Goal: Information Seeking & Learning: Learn about a topic

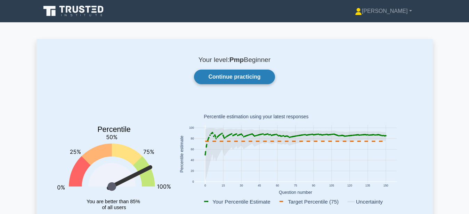
click at [250, 77] on link "Continue practicing" at bounding box center [234, 77] width 81 height 15
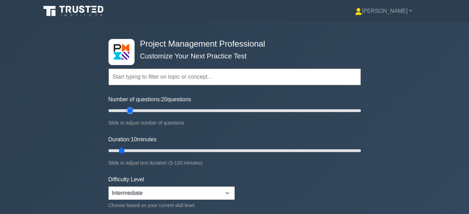
drag, startPoint x: 118, startPoint y: 111, endPoint x: 131, endPoint y: 111, distance: 13.6
type input "20"
click at [131, 111] on input "Number of questions: 20 questions" at bounding box center [234, 110] width 252 height 8
drag, startPoint x: 124, startPoint y: 150, endPoint x: 97, endPoint y: 102, distance: 54.9
type input "25"
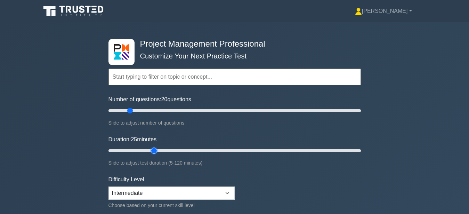
click at [153, 154] on input "Duration: 25 minutes" at bounding box center [234, 150] width 252 height 8
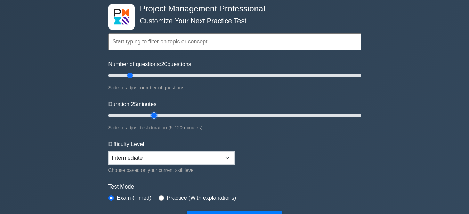
scroll to position [71, 0]
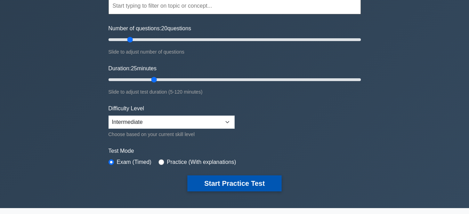
click at [208, 186] on button "Start Practice Test" at bounding box center [234, 183] width 94 height 16
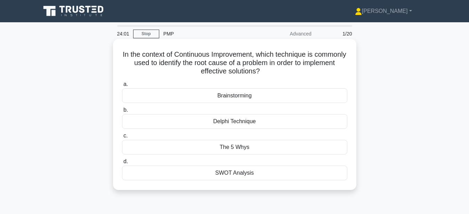
click at [246, 100] on div "Brainstorming" at bounding box center [234, 95] width 225 height 15
click at [122, 87] on input "a. Brainstorming" at bounding box center [122, 84] width 0 height 5
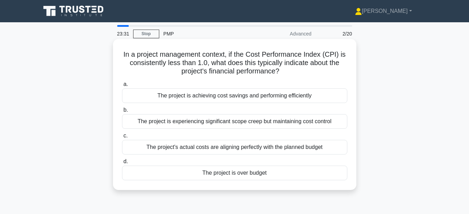
click at [248, 174] on div "The project is over budget" at bounding box center [234, 173] width 225 height 15
click at [122, 164] on input "d. The project is over budget" at bounding box center [122, 161] width 0 height 5
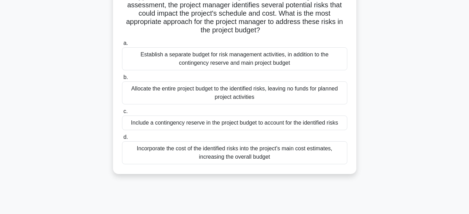
scroll to position [35, 0]
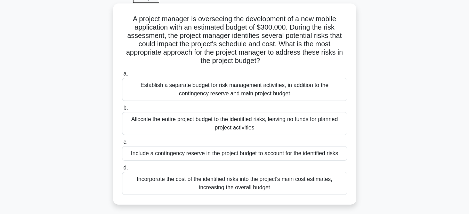
click at [268, 154] on div "Include a contingency reserve in the project budget to account for the identifi…" at bounding box center [234, 153] width 225 height 15
click at [122, 144] on input "c. Include a contingency reserve in the project budget to account for the ident…" at bounding box center [122, 142] width 0 height 5
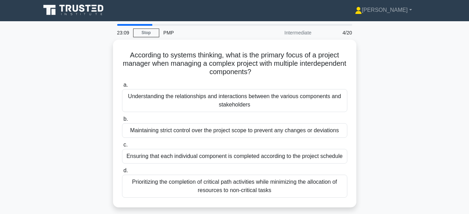
scroll to position [0, 0]
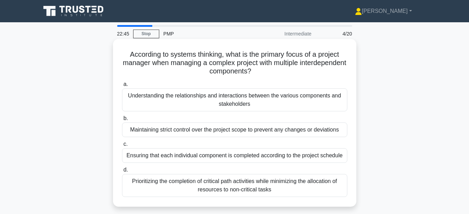
click at [305, 103] on div "Understanding the relationships and interactions between the various components…" at bounding box center [234, 99] width 225 height 23
click at [122, 87] on input "a. Understanding the relationships and interactions between the various compone…" at bounding box center [122, 84] width 0 height 5
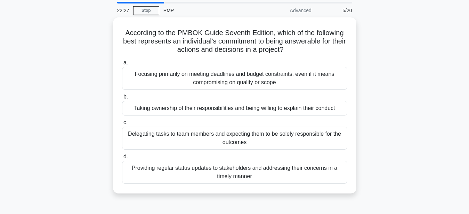
scroll to position [35, 0]
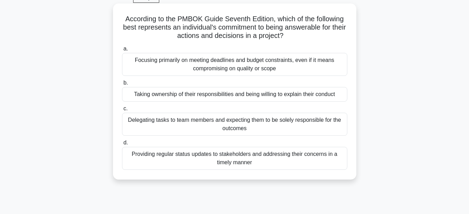
click at [321, 96] on div "Taking ownership of their responsibilities and being willing to explain their c…" at bounding box center [234, 94] width 225 height 15
click at [122, 85] on input "b. Taking ownership of their responsibilities and being willing to explain thei…" at bounding box center [122, 83] width 0 height 5
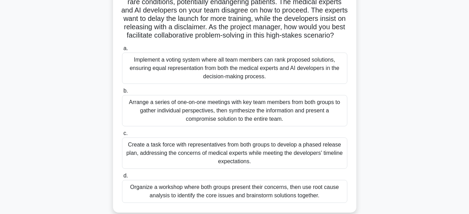
scroll to position [106, 0]
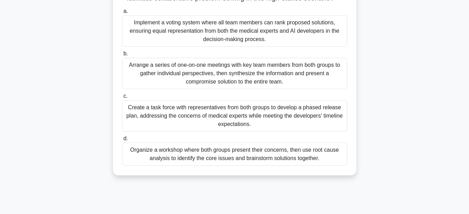
click at [280, 155] on div "Organize a workshop where both groups present their concerns, then use root cau…" at bounding box center [234, 154] width 225 height 23
click at [122, 141] on input "d. Organize a workshop where both groups present their concerns, then use root …" at bounding box center [122, 138] width 0 height 5
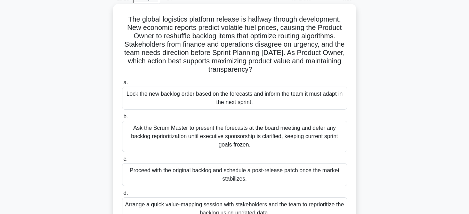
scroll to position [35, 0]
click at [256, 98] on div "Lock the new backlog order based on the forecasts and inform the team it must a…" at bounding box center [234, 97] width 225 height 23
click at [122, 84] on input "a. Lock the new backlog order based on the forecasts and inform the team it mus…" at bounding box center [122, 82] width 0 height 5
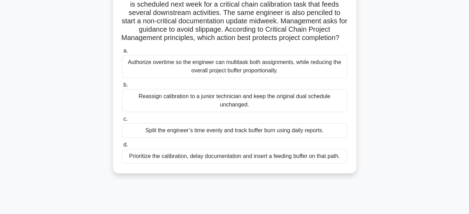
scroll to position [71, 0]
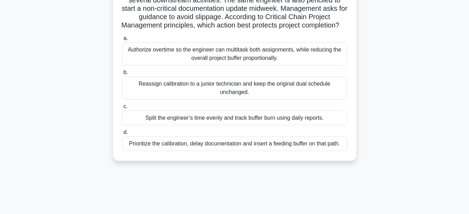
click at [243, 151] on div "Prioritize the calibration, delay documentation and insert a feeding buffer on …" at bounding box center [234, 143] width 225 height 15
click at [122, 135] on input "d. Prioritize the calibration, delay documentation and insert a feeding buffer …" at bounding box center [122, 132] width 0 height 5
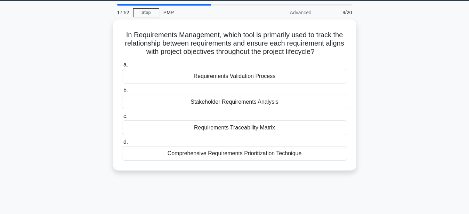
scroll to position [35, 0]
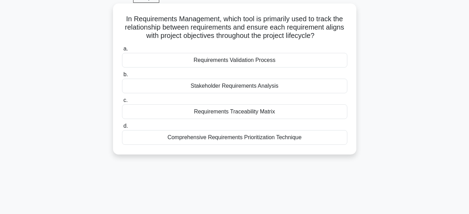
click at [254, 111] on div "Requirements Traceability Matrix" at bounding box center [234, 111] width 225 height 15
click at [122, 103] on input "c. Requirements Traceability Matrix" at bounding box center [122, 100] width 0 height 5
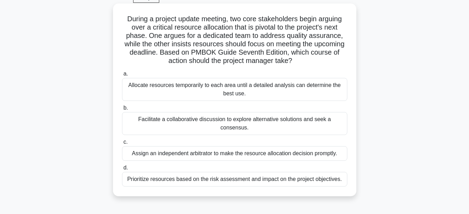
scroll to position [0, 0]
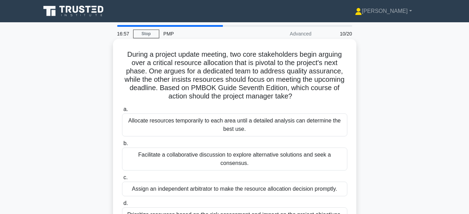
click at [263, 155] on div "Facilitate a collaborative discussion to explore alternative solutions and seek…" at bounding box center [234, 158] width 225 height 23
click at [122, 146] on input "b. Facilitate a collaborative discussion to explore alternative solutions and s…" at bounding box center [122, 143] width 0 height 5
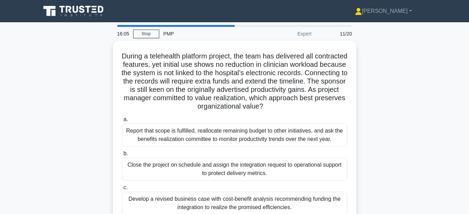
scroll to position [35, 0]
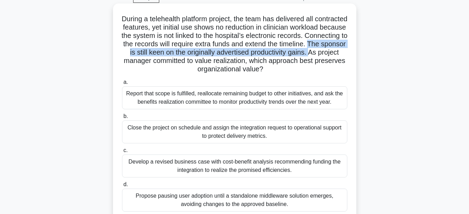
drag, startPoint x: 156, startPoint y: 62, endPoint x: 151, endPoint y: 48, distance: 14.2
click at [151, 48] on h5 "During a telehealth platform project, the team has delivered all contracted fea…" at bounding box center [234, 44] width 227 height 59
copy h5 "The sponsor is still keen on the originally advertised productivity gains."
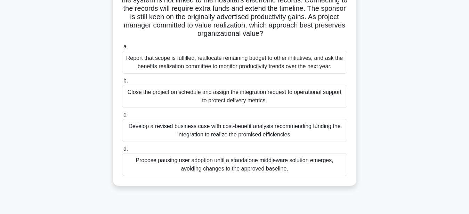
click at [284, 129] on div "Develop a revised business case with cost-benefit analysis recommending funding…" at bounding box center [234, 130] width 225 height 23
click at [122, 117] on input "c. Develop a revised business case with cost-benefit analysis recommending fund…" at bounding box center [122, 115] width 0 height 5
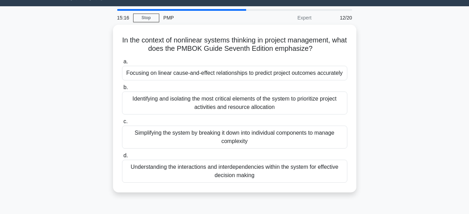
scroll to position [35, 0]
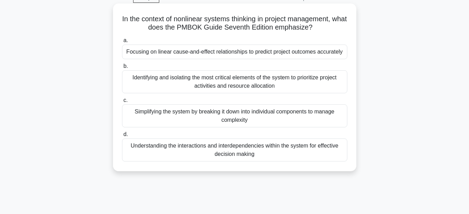
click at [277, 110] on div "Simplifying the system by breaking it down into individual components to manage…" at bounding box center [234, 115] width 225 height 23
click at [122, 103] on input "c. Simplifying the system by breaking it down into individual components to man…" at bounding box center [122, 100] width 0 height 5
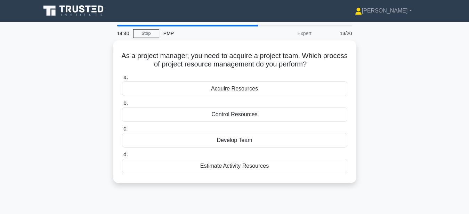
scroll to position [0, 0]
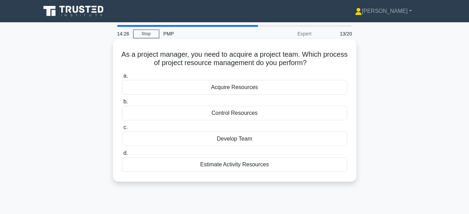
click at [258, 88] on div "Acquire Resources" at bounding box center [234, 87] width 225 height 15
click at [122, 78] on input "a. Acquire Resources" at bounding box center [122, 76] width 0 height 5
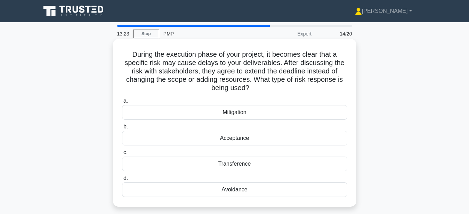
click at [277, 110] on div "Mitigation" at bounding box center [234, 112] width 225 height 15
click at [122, 103] on input "a. Mitigation" at bounding box center [122, 101] width 0 height 5
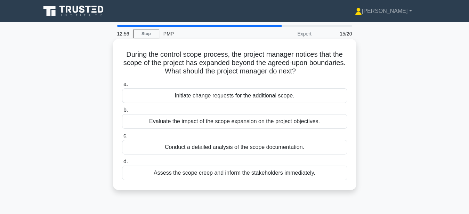
click at [272, 123] on div "Evaluate the impact of the scope expansion on the project objectives." at bounding box center [234, 121] width 225 height 15
click at [122, 112] on input "b. Evaluate the impact of the scope expansion on the project objectives." at bounding box center [122, 110] width 0 height 5
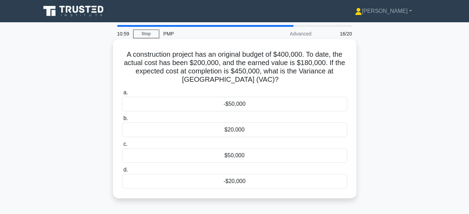
click at [241, 156] on div "$50,000" at bounding box center [234, 155] width 225 height 15
click at [122, 146] on input "c. $50,000" at bounding box center [122, 144] width 0 height 5
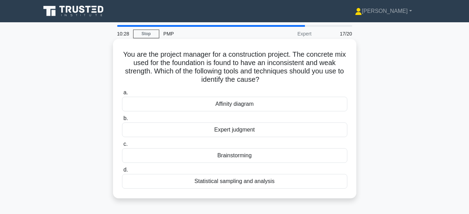
click at [245, 158] on div "Brainstorming" at bounding box center [234, 155] width 225 height 15
click at [122, 146] on input "c. Brainstorming" at bounding box center [122, 144] width 0 height 5
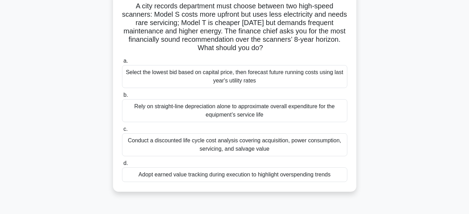
scroll to position [35, 0]
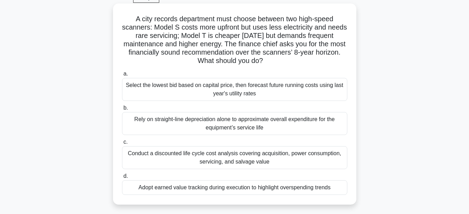
click at [229, 124] on div "Rely on straight-line depreciation alone to approximate overall expenditure for…" at bounding box center [234, 123] width 225 height 23
click at [122, 110] on input "b. Rely on straight-line depreciation alone to approximate overall expenditure …" at bounding box center [122, 108] width 0 height 5
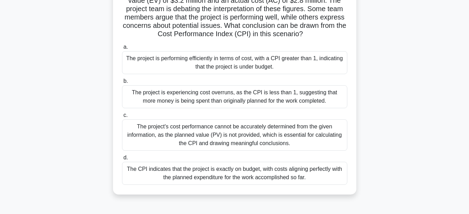
scroll to position [71, 0]
click at [296, 63] on div "The project is performing efficiently in terms of cost, with a CPI greater than…" at bounding box center [234, 62] width 225 height 23
click at [122, 49] on input "a. The project is performing efficiently in terms of cost, with a CPI greater t…" at bounding box center [122, 47] width 0 height 5
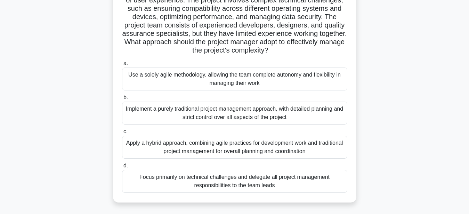
click at [219, 152] on div "Apply a hybrid approach, combining agile practices for development work and tra…" at bounding box center [234, 147] width 225 height 23
click at [122, 134] on input "c. Apply a hybrid approach, combining agile practices for development work and …" at bounding box center [122, 131] width 0 height 5
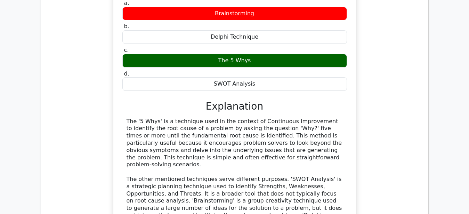
scroll to position [709, 0]
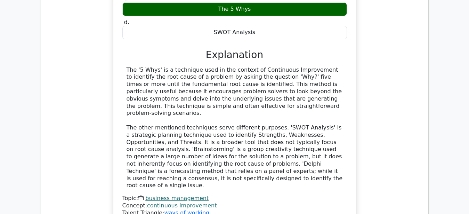
click at [79, 134] on div "In the context of Continuous Improvement, which technique is commonly used to i…" at bounding box center [235, 71] width 376 height 326
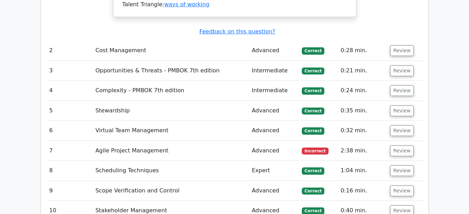
scroll to position [958, 0]
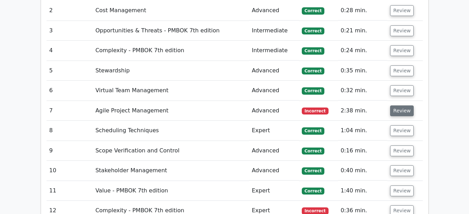
click at [399, 105] on button "Review" at bounding box center [402, 110] width 24 height 11
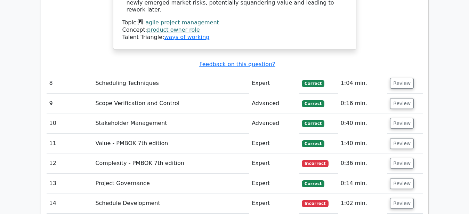
scroll to position [1454, 0]
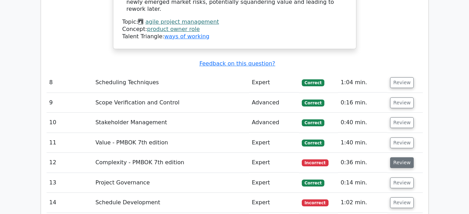
click at [403, 157] on button "Review" at bounding box center [402, 162] width 24 height 11
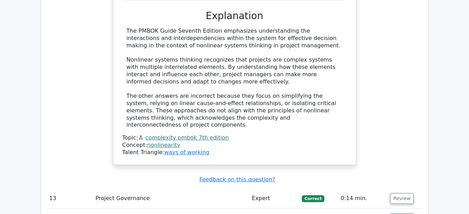
scroll to position [1773, 0]
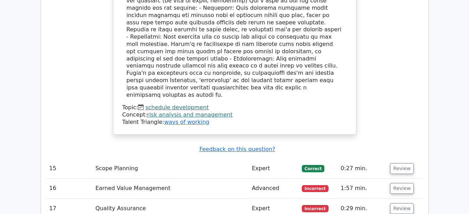
scroll to position [2270, 0]
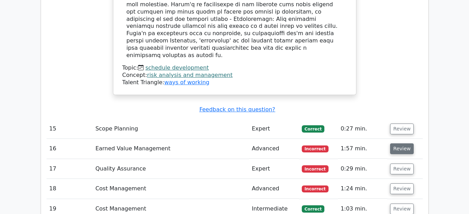
drag, startPoint x: 400, startPoint y: 57, endPoint x: 396, endPoint y: 57, distance: 4.2
click at [400, 143] on button "Review" at bounding box center [402, 148] width 24 height 11
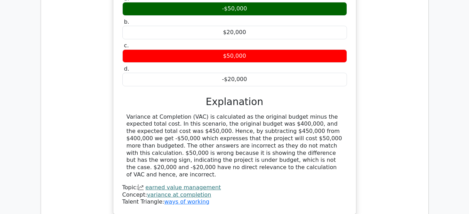
scroll to position [2589, 0]
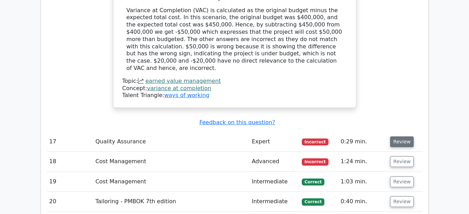
click at [396, 136] on button "Review" at bounding box center [402, 141] width 24 height 11
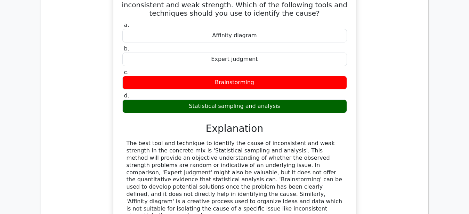
scroll to position [2873, 0]
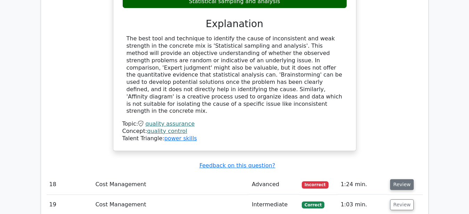
click at [400, 179] on button "Review" at bounding box center [402, 184] width 24 height 11
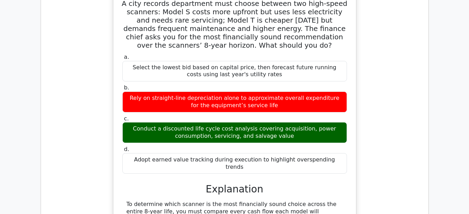
scroll to position [3317, 0]
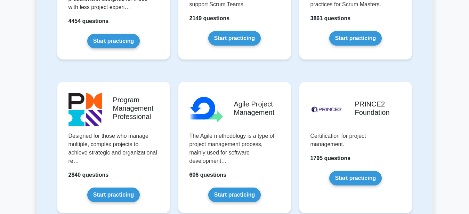
scroll to position [390, 0]
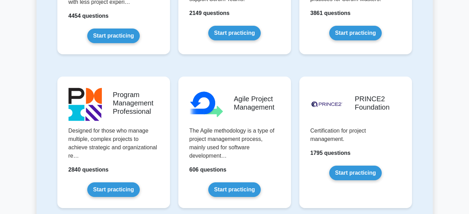
drag, startPoint x: 470, startPoint y: 53, endPoint x: 475, endPoint y: 63, distance: 11.2
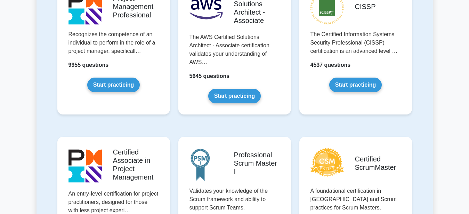
scroll to position [0, 0]
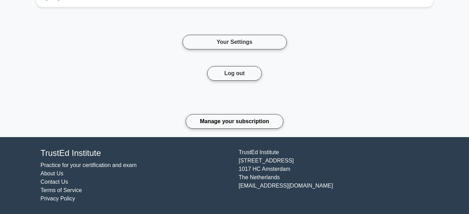
scroll to position [1323, 0]
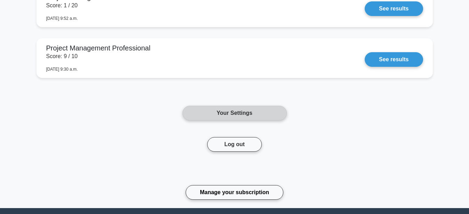
click at [242, 114] on link "Your Settings" at bounding box center [235, 113] width 104 height 15
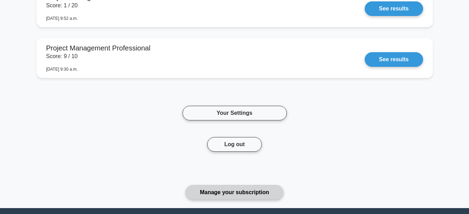
click at [240, 188] on link "Manage your subscription" at bounding box center [235, 192] width 98 height 15
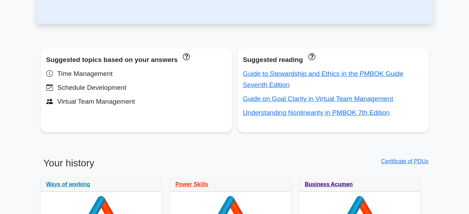
scroll to position [0, 0]
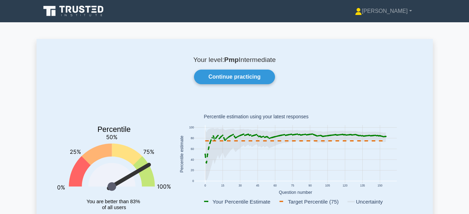
click at [72, 10] on icon at bounding box center [74, 11] width 67 height 13
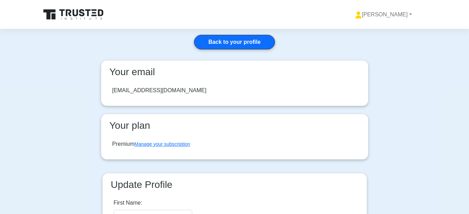
click at [154, 89] on div "[EMAIL_ADDRESS][DOMAIN_NAME]" at bounding box center [159, 90] width 94 height 8
click at [145, 71] on h3 "Your email" at bounding box center [235, 72] width 256 height 12
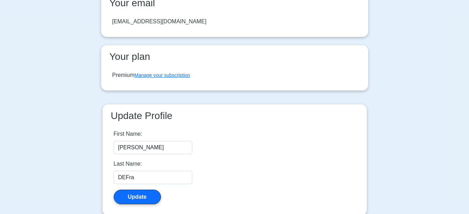
scroll to position [36, 0]
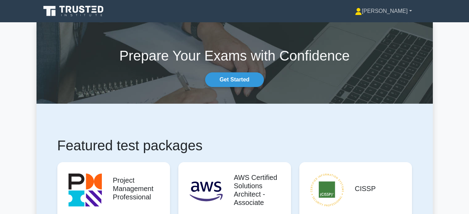
click at [404, 11] on link "[PERSON_NAME]" at bounding box center [383, 11] width 90 height 14
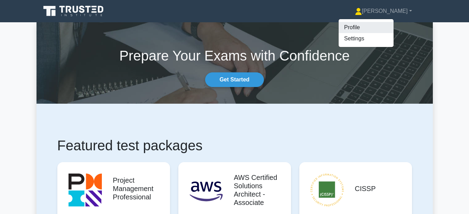
click at [375, 26] on link "Profile" at bounding box center [366, 27] width 55 height 11
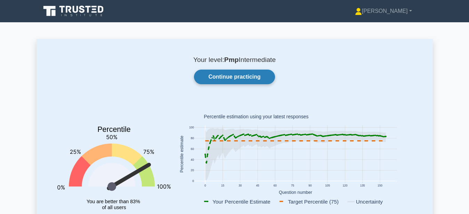
click at [271, 81] on link "Continue practicing" at bounding box center [234, 77] width 81 height 15
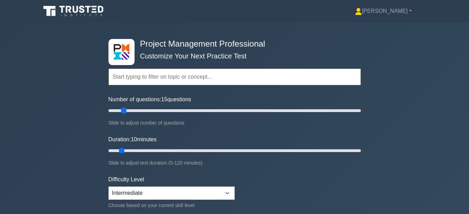
drag, startPoint x: 119, startPoint y: 112, endPoint x: 126, endPoint y: 112, distance: 6.3
type input "15"
click at [126, 111] on input "Number of questions: 15 questions" at bounding box center [234, 110] width 252 height 8
drag, startPoint x: 123, startPoint y: 149, endPoint x: 130, endPoint y: 149, distance: 7.0
click at [130, 149] on input "Duration: 15 minutes" at bounding box center [234, 150] width 252 height 8
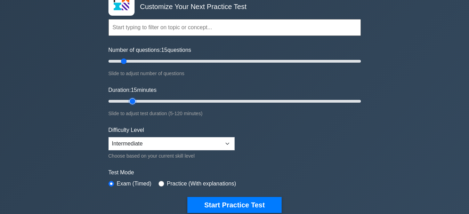
scroll to position [67, 0]
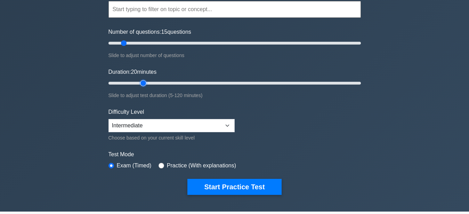
drag, startPoint x: 132, startPoint y: 81, endPoint x: 141, endPoint y: 80, distance: 9.1
type input "20"
click at [141, 80] on input "Duration: 20 minutes" at bounding box center [234, 83] width 252 height 8
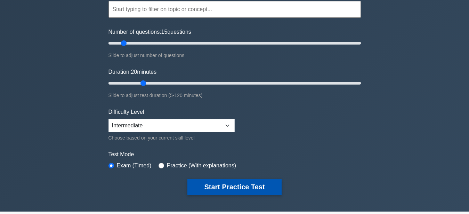
click at [247, 186] on button "Start Practice Test" at bounding box center [234, 187] width 94 height 16
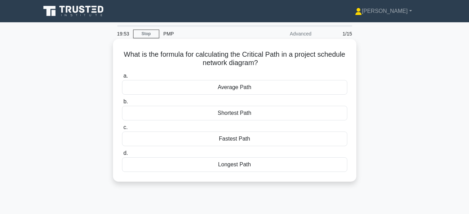
click at [271, 168] on div "Longest Path" at bounding box center [234, 164] width 225 height 15
click at [122, 155] on input "d. Longest Path" at bounding box center [122, 153] width 0 height 5
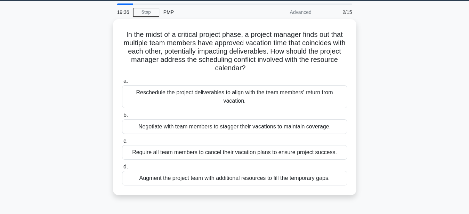
scroll to position [35, 0]
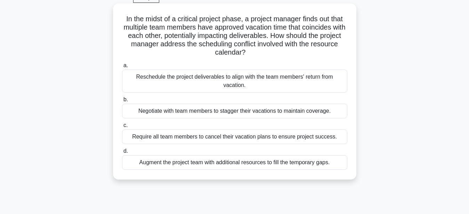
click at [233, 113] on div "Negotiate with team members to stagger their vacations to maintain coverage." at bounding box center [234, 111] width 225 height 15
click at [122, 102] on input "b. Negotiate with team members to stagger their vacations to maintain coverage." at bounding box center [122, 99] width 0 height 5
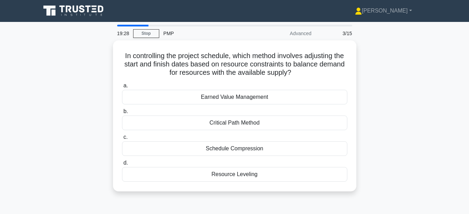
scroll to position [0, 0]
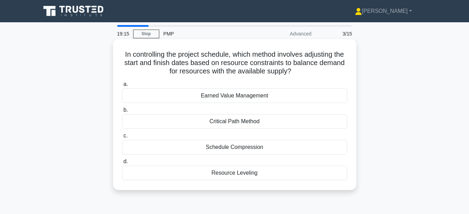
click at [253, 177] on div "Resource Leveling" at bounding box center [234, 173] width 225 height 15
click at [122, 164] on input "d. Resource Leveling" at bounding box center [122, 161] width 0 height 5
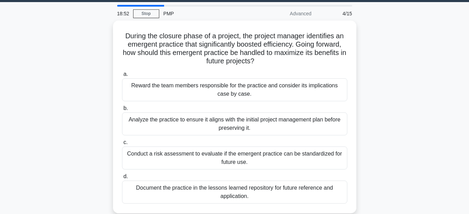
scroll to position [35, 0]
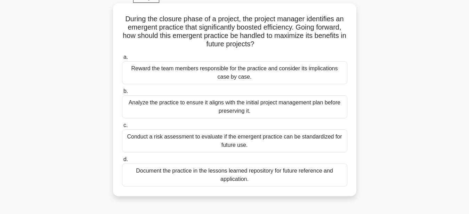
click at [277, 179] on div "Document the practice in the lessons learned repository for future reference an…" at bounding box center [234, 174] width 225 height 23
click at [122, 162] on input "d. Document the practice in the lessons learned repository for future reference…" at bounding box center [122, 159] width 0 height 5
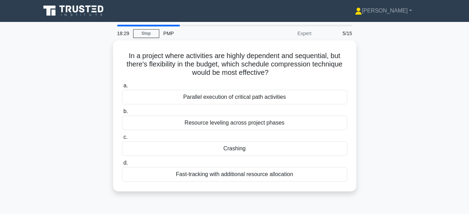
scroll to position [0, 0]
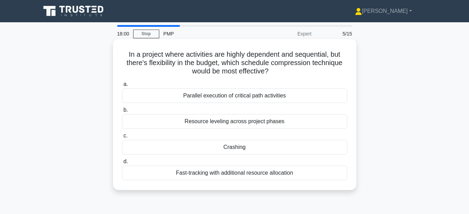
click at [247, 150] on div "Crashing" at bounding box center [234, 147] width 225 height 15
click at [122, 138] on input "c. Crashing" at bounding box center [122, 136] width 0 height 5
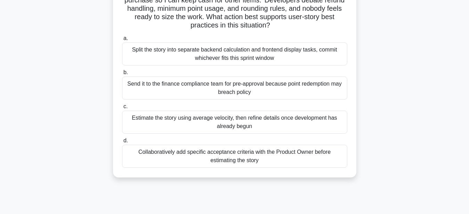
scroll to position [35, 0]
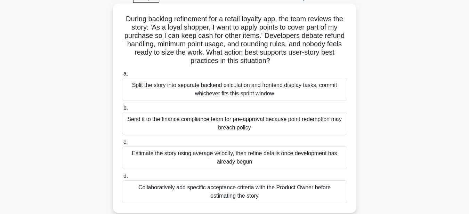
click at [298, 89] on div "Split the story into separate backend calculation and frontend display tasks, c…" at bounding box center [234, 89] width 225 height 23
click at [122, 76] on input "a. Split the story into separate backend calculation and frontend display tasks…" at bounding box center [122, 74] width 0 height 5
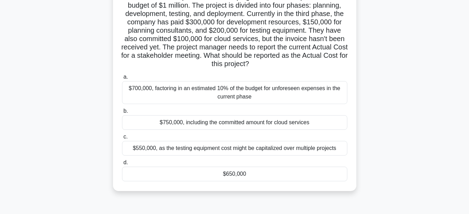
scroll to position [71, 0]
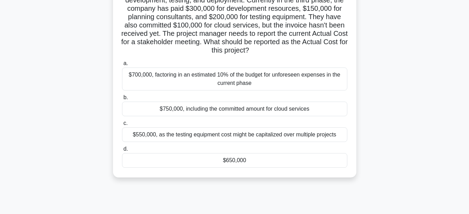
click at [205, 107] on div "$750,000, including the committed amount for cloud services" at bounding box center [234, 109] width 225 height 15
click at [122, 100] on input "b. $750,000, including the committed amount for cloud services" at bounding box center [122, 97] width 0 height 5
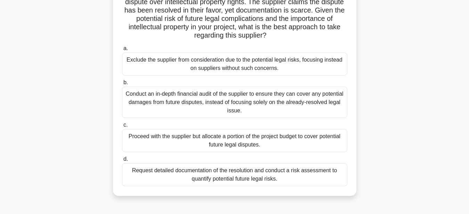
scroll to position [106, 0]
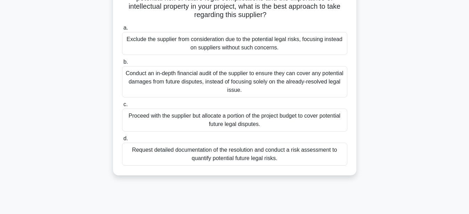
click at [261, 159] on div "Request detailed documentation of the resolution and conduct a risk assessment …" at bounding box center [234, 154] width 225 height 23
click at [122, 141] on input "d. Request detailed documentation of the resolution and conduct a risk assessme…" at bounding box center [122, 138] width 0 height 5
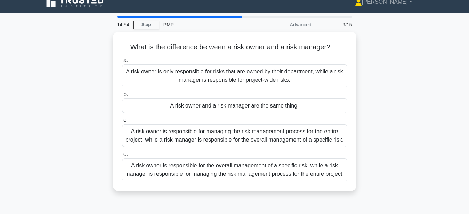
scroll to position [0, 0]
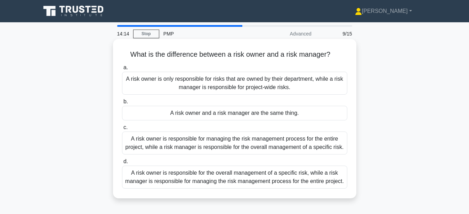
click at [316, 182] on div "A risk owner is responsible for the overall management of a specific risk, whil…" at bounding box center [234, 177] width 225 height 23
click at [122, 164] on input "d. A risk owner is responsible for the overall management of a specific risk, w…" at bounding box center [122, 161] width 0 height 5
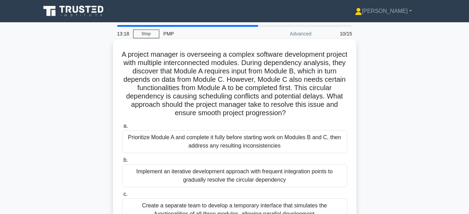
click at [219, 179] on div "Implement an iterative development approach with frequent integration points to…" at bounding box center [234, 175] width 225 height 23
click at [122, 162] on input "b. Implement an iterative development approach with frequent integration points…" at bounding box center [122, 160] width 0 height 5
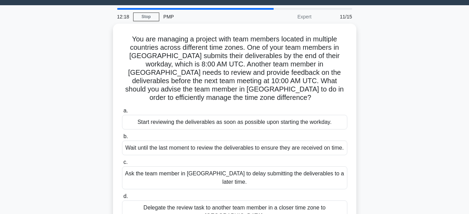
scroll to position [35, 0]
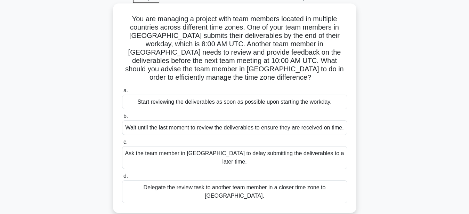
click at [336, 97] on div "Start reviewing the deliverables as soon as possible upon starting the workday." at bounding box center [234, 102] width 225 height 15
click at [122, 93] on input "a. Start reviewing the deliverables as soon as possible upon starting the workd…" at bounding box center [122, 90] width 0 height 5
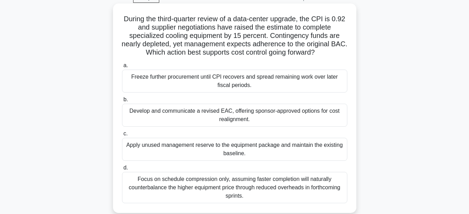
scroll to position [71, 0]
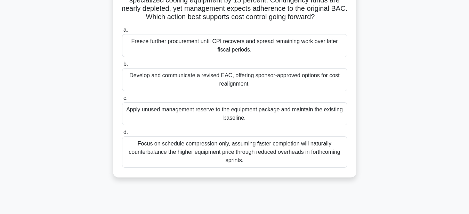
click at [270, 85] on div "Develop and communicate a revised EAC, offering sponsor-approved options for co…" at bounding box center [234, 79] width 225 height 23
click at [122, 66] on input "b. Develop and communicate a revised EAC, offering sponsor-approved options for…" at bounding box center [122, 64] width 0 height 5
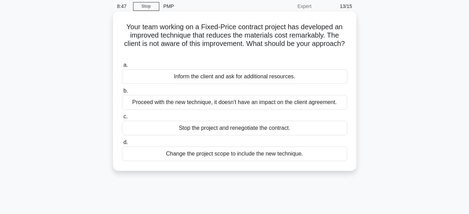
scroll to position [35, 0]
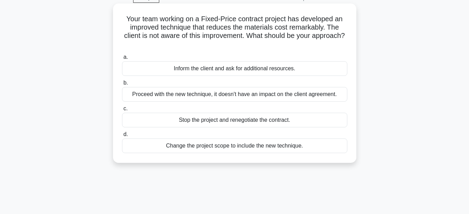
click at [265, 119] on div "Stop the project and renegotiate the contract." at bounding box center [234, 120] width 225 height 15
click at [122, 111] on input "c. Stop the project and renegotiate the contract." at bounding box center [122, 108] width 0 height 5
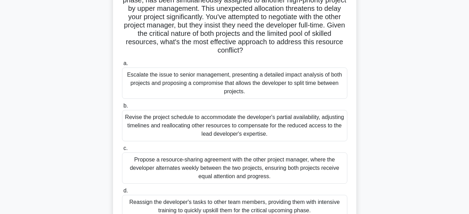
scroll to position [106, 0]
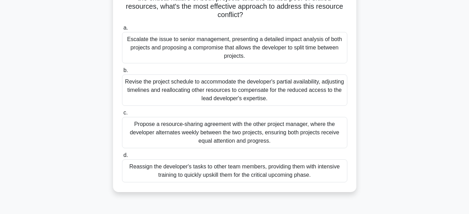
click at [215, 98] on div "Revise the project schedule to accommodate the developer's partial availability…" at bounding box center [234, 89] width 225 height 31
click at [122, 73] on input "b. Revise the project schedule to accommodate the developer's partial availabil…" at bounding box center [122, 70] width 0 height 5
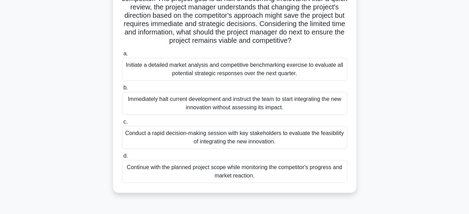
scroll to position [37, 0]
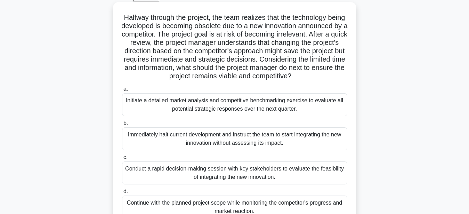
click at [258, 99] on div "Initiate a detailed market analysis and competitive benchmarking exercise to ev…" at bounding box center [234, 104] width 225 height 23
click at [122, 91] on input "a. Initiate a detailed market analysis and competitive benchmarking exercise to…" at bounding box center [122, 89] width 0 height 5
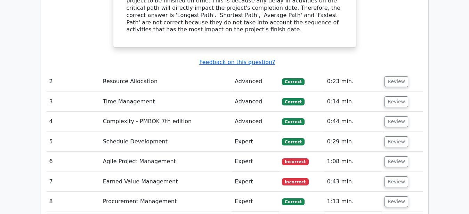
scroll to position [745, 0]
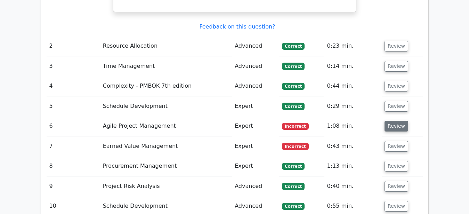
click at [394, 121] on button "Review" at bounding box center [397, 126] width 24 height 11
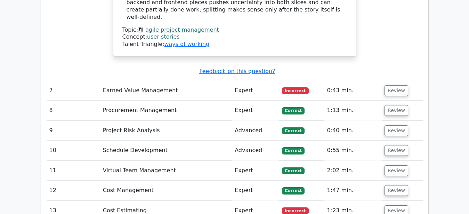
scroll to position [1170, 0]
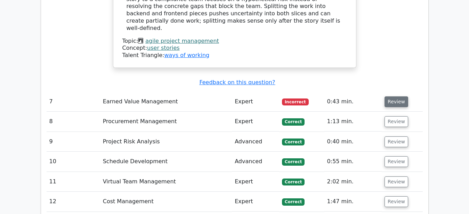
click at [387, 96] on button "Review" at bounding box center [397, 101] width 24 height 11
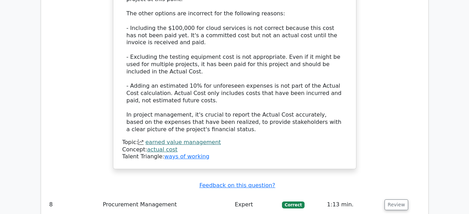
scroll to position [1702, 0]
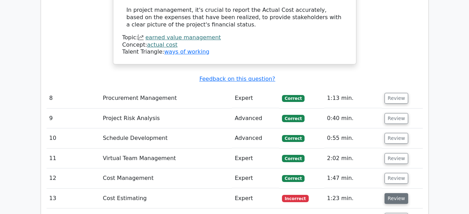
click at [394, 193] on button "Review" at bounding box center [397, 198] width 24 height 11
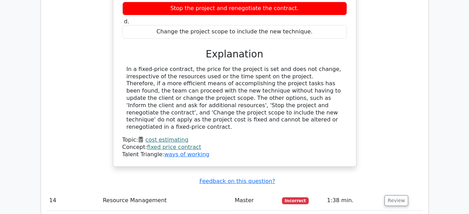
scroll to position [2057, 0]
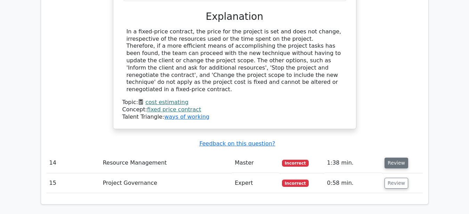
click at [394, 158] on button "Review" at bounding box center [397, 163] width 24 height 11
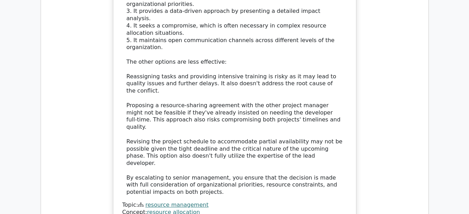
scroll to position [2625, 0]
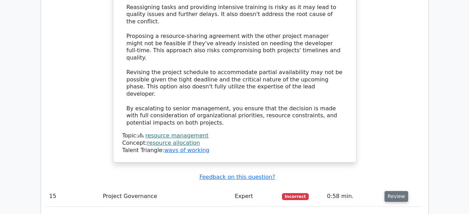
click at [393, 191] on button "Review" at bounding box center [397, 196] width 24 height 11
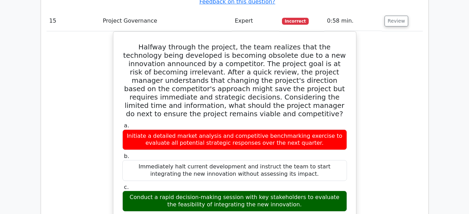
scroll to position [3072, 0]
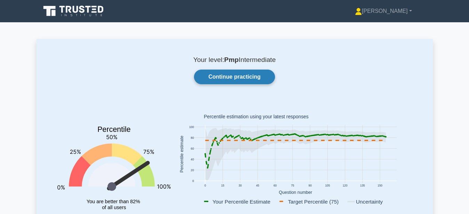
click at [261, 80] on link "Continue practicing" at bounding box center [234, 77] width 81 height 15
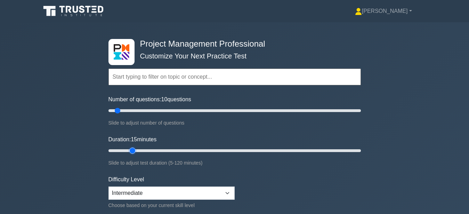
drag, startPoint x: 125, startPoint y: 146, endPoint x: 132, endPoint y: 146, distance: 7.3
type input "15"
click at [132, 146] on input "Duration: 15 minutes" at bounding box center [234, 150] width 252 height 8
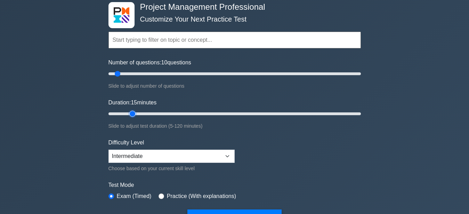
scroll to position [71, 0]
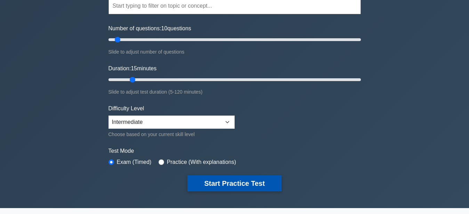
click at [262, 178] on button "Start Practice Test" at bounding box center [234, 183] width 94 height 16
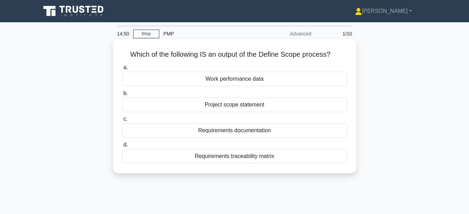
click at [242, 105] on div "Project scope statement" at bounding box center [234, 104] width 225 height 15
click at [122, 96] on input "b. Project scope statement" at bounding box center [122, 93] width 0 height 5
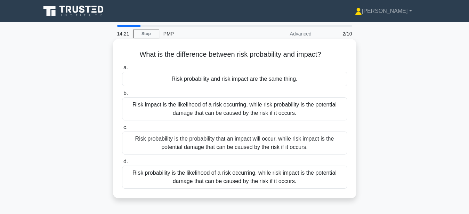
click at [221, 142] on div "Risk probability is the probability that an impact will occur, while risk impac…" at bounding box center [234, 142] width 225 height 23
click at [122, 130] on input "c. Risk probability is the probability that an impact will occur, while risk im…" at bounding box center [122, 127] width 0 height 5
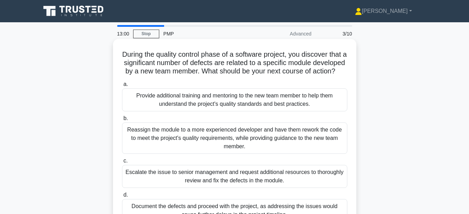
click at [289, 100] on div "Provide additional training and mentoring to the new team member to help them u…" at bounding box center [234, 99] width 225 height 23
click at [122, 87] on input "a. Provide additional training and mentoring to the new team member to help the…" at bounding box center [122, 84] width 0 height 5
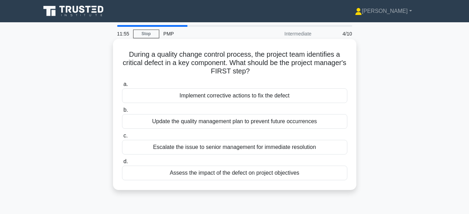
click at [252, 177] on div "Assess the impact of the defect on project objectives" at bounding box center [234, 173] width 225 height 15
click at [122, 164] on input "d. Assess the impact of the defect on project objectives" at bounding box center [122, 161] width 0 height 5
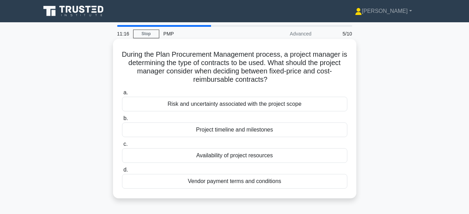
click at [263, 126] on div "Project timeline and milestones" at bounding box center [234, 129] width 225 height 15
click at [122, 121] on input "b. Project timeline and milestones" at bounding box center [122, 118] width 0 height 5
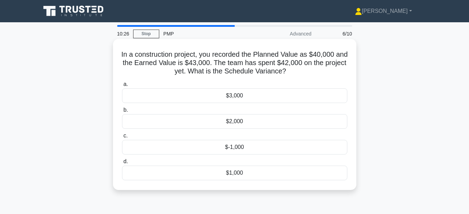
click at [285, 99] on div "$3,000" at bounding box center [234, 95] width 225 height 15
click at [122, 87] on input "a. $3,000" at bounding box center [122, 84] width 0 height 5
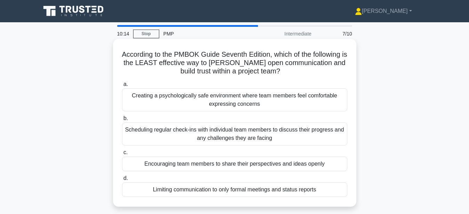
click at [256, 191] on div "Limiting communication to only formal meetings and status reports" at bounding box center [234, 189] width 225 height 15
click at [122, 180] on input "d. Limiting communication to only formal meetings and status reports" at bounding box center [122, 178] width 0 height 5
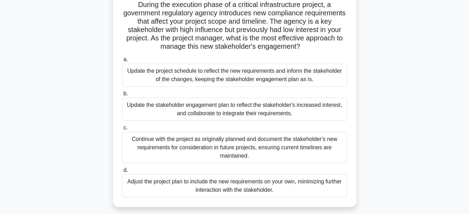
scroll to position [35, 0]
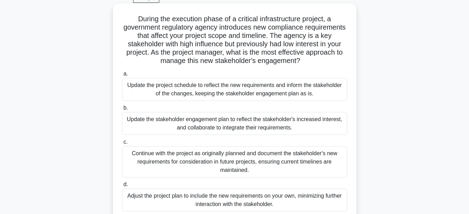
click at [216, 127] on div "Update the stakeholder engagement plan to reflect the stakeholder's increased i…" at bounding box center [234, 123] width 225 height 23
click at [122, 110] on input "b. Update the stakeholder engagement plan to reflect the stakeholder's increase…" at bounding box center [122, 108] width 0 height 5
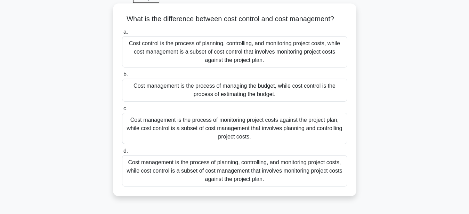
click at [219, 172] on div "Cost management is the process of planning, controlling, and monitoring project…" at bounding box center [234, 170] width 225 height 31
click at [122, 153] on input "d. Cost management is the process of planning, controlling, and monitoring proj…" at bounding box center [122, 151] width 0 height 5
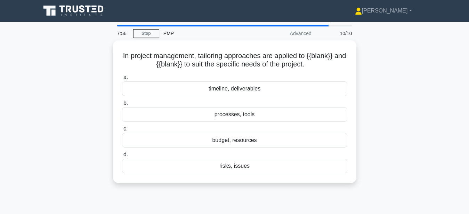
scroll to position [0, 0]
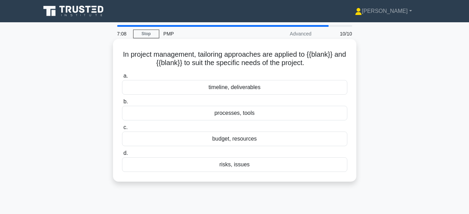
click at [250, 136] on div "budget, resources" at bounding box center [234, 138] width 225 height 15
click at [122, 130] on input "c. budget, resources" at bounding box center [122, 127] width 0 height 5
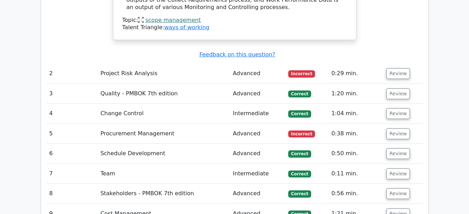
scroll to position [674, 0]
click at [401, 68] on button "Review" at bounding box center [398, 73] width 24 height 11
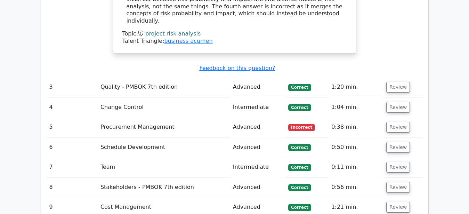
scroll to position [993, 0]
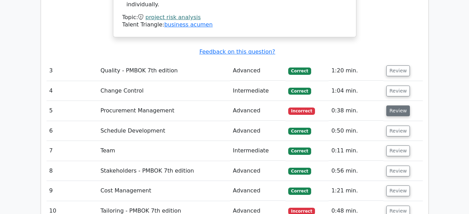
click at [398, 105] on button "Review" at bounding box center [398, 110] width 24 height 11
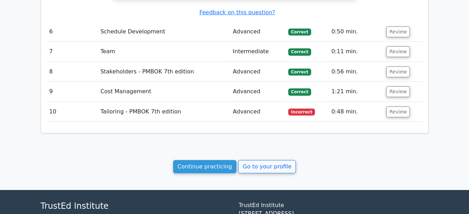
scroll to position [1329, 0]
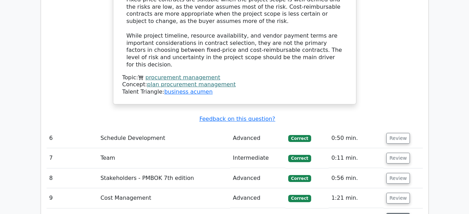
click at [393, 213] on button "Review" at bounding box center [398, 218] width 24 height 11
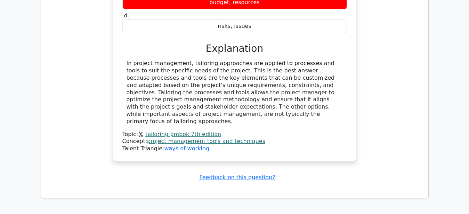
scroll to position [1683, 0]
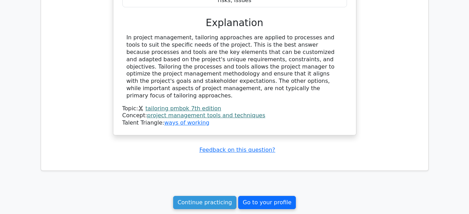
click at [262, 196] on link "Go to your profile" at bounding box center [267, 202] width 58 height 13
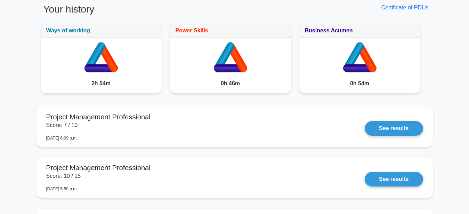
scroll to position [213, 0]
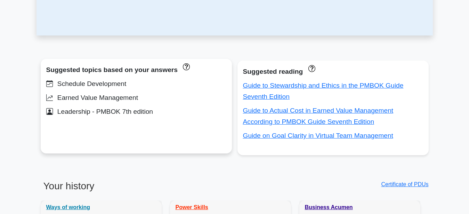
click at [103, 113] on div "Leadership - PMBOK 7th edition" at bounding box center [136, 111] width 180 height 11
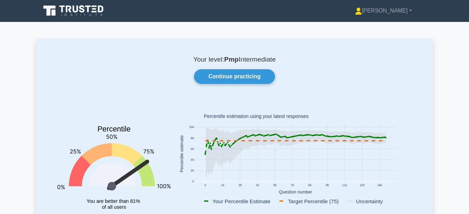
scroll to position [0, 0]
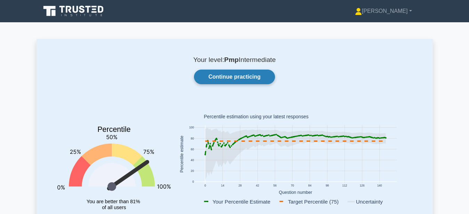
click at [218, 76] on link "Continue practicing" at bounding box center [234, 77] width 81 height 15
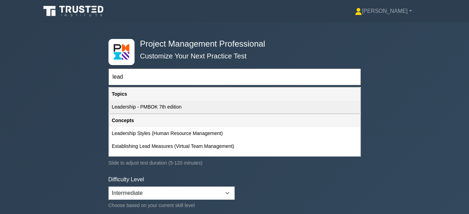
click at [182, 106] on div "Leadership - PMBOK 7th edition" at bounding box center [234, 106] width 251 height 13
type input "Leadership - PMBOK 7th edition"
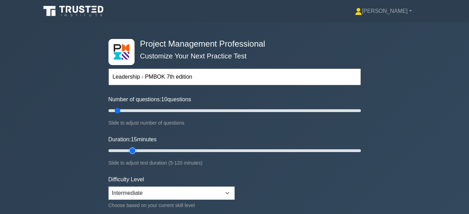
type input "15"
click at [131, 150] on input "Duration: 15 minutes" at bounding box center [234, 150] width 252 height 8
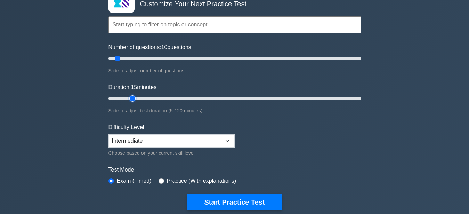
scroll to position [71, 0]
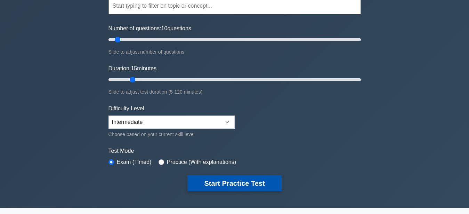
click at [225, 187] on button "Start Practice Test" at bounding box center [234, 183] width 94 height 16
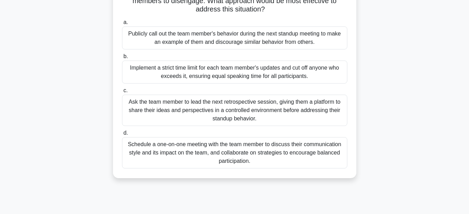
scroll to position [71, 0]
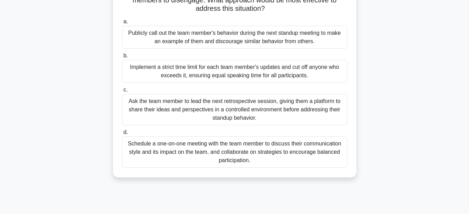
click at [313, 69] on div "Implement a strict time limit for each team member's updates and cut off anyone…" at bounding box center [234, 71] width 225 height 23
click at [122, 58] on input "b. Implement a strict time limit for each team member's updates and cut off any…" at bounding box center [122, 56] width 0 height 5
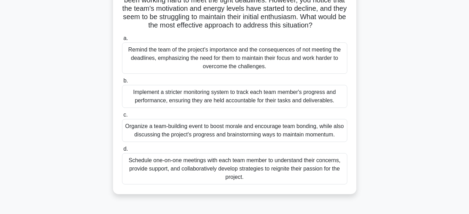
drag, startPoint x: 263, startPoint y: 130, endPoint x: 276, endPoint y: 137, distance: 15.3
click at [261, 130] on div "Organize a team-building event to boost morale and encourage team bonding, whil…" at bounding box center [234, 130] width 225 height 23
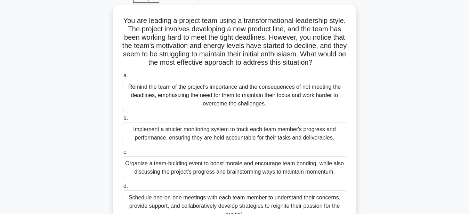
click at [3, 121] on main "13:44 Stop PMP - Leadership - PMBOK 7th edition Master 2/10 You are leading a p…" at bounding box center [234, 163] width 469 height 353
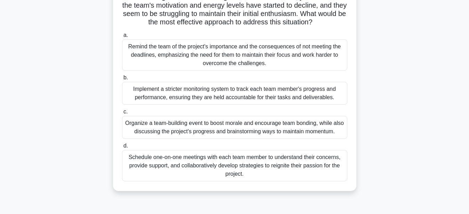
scroll to position [106, 0]
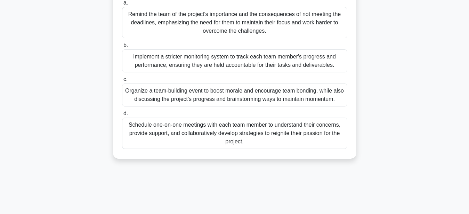
click at [164, 97] on div "Organize a team-building event to boost morale and encourage team bonding, whil…" at bounding box center [234, 94] width 225 height 23
click at [122, 82] on input "c. Organize a team-building event to boost morale and encourage team bonding, w…" at bounding box center [122, 79] width 0 height 5
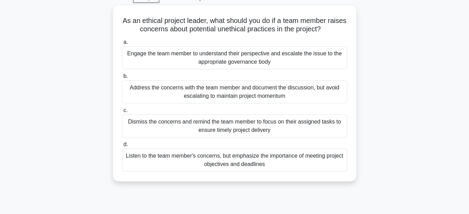
scroll to position [0, 0]
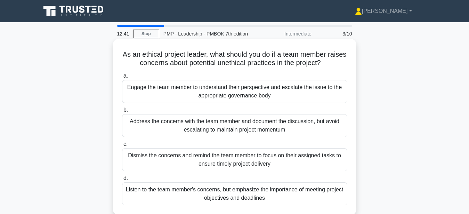
click at [255, 133] on div "Address the concerns with the team member and document the discussion, but avoi…" at bounding box center [234, 125] width 225 height 23
click at [122, 112] on input "b. Address the concerns with the team member and document the discussion, but a…" at bounding box center [122, 110] width 0 height 5
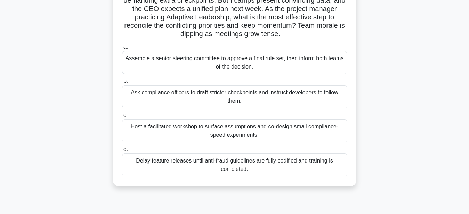
scroll to position [71, 0]
click at [301, 135] on div "Host a facilitated workshop to surface assumptions and co-design small complian…" at bounding box center [234, 130] width 225 height 23
click at [122, 117] on input "c. Host a facilitated workshop to surface assumptions and co-design small compl…" at bounding box center [122, 115] width 0 height 5
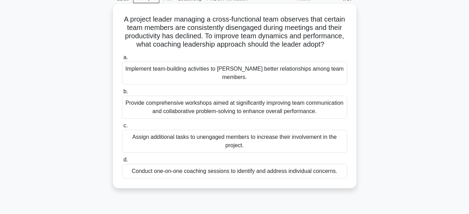
scroll to position [35, 0]
click at [299, 163] on div "Conduct one-on-one coaching sessions to identify and address individual concern…" at bounding box center [234, 170] width 225 height 15
click at [122, 162] on input "d. Conduct one-on-one coaching sessions to identify and address individual conc…" at bounding box center [122, 159] width 0 height 5
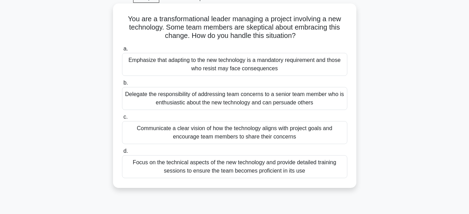
click at [295, 136] on div "Communicate a clear vision of how the technology aligns with project goals and …" at bounding box center [234, 132] width 225 height 23
click at [122, 119] on input "c. Communicate a clear vision of how the technology aligns with project goals a…" at bounding box center [122, 117] width 0 height 5
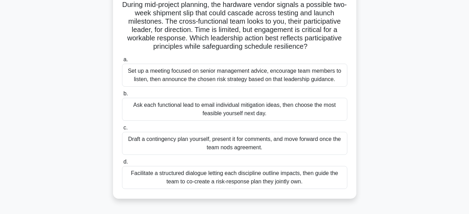
scroll to position [71, 0]
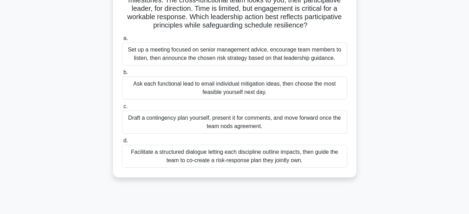
click at [260, 155] on div "Facilitate a structured dialogue letting each discipline outline impacts, then …" at bounding box center [234, 156] width 225 height 23
click at [122, 143] on input "d. Facilitate a structured dialogue letting each discipline outline impacts, th…" at bounding box center [122, 140] width 0 height 5
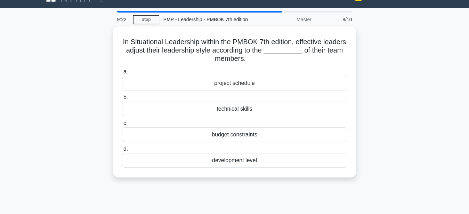
scroll to position [0, 0]
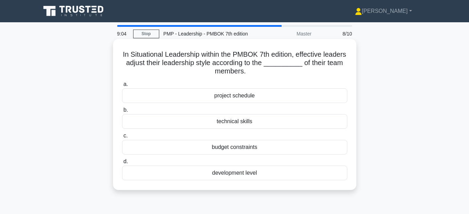
click at [250, 122] on div "technical skills" at bounding box center [234, 121] width 225 height 15
click at [122, 112] on input "b. technical skills" at bounding box center [122, 110] width 0 height 5
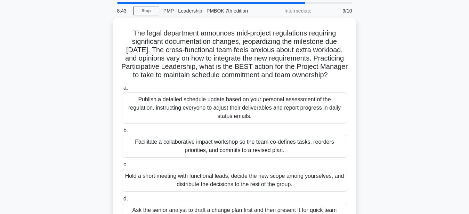
scroll to position [35, 0]
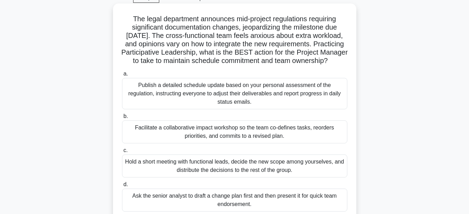
click at [322, 134] on div "Facilitate a collaborative impact workshop so the team co-defines tasks, reorde…" at bounding box center [234, 131] width 225 height 23
click at [122, 119] on input "b. Facilitate a collaborative impact workshop so the team co-defines tasks, reo…" at bounding box center [122, 116] width 0 height 5
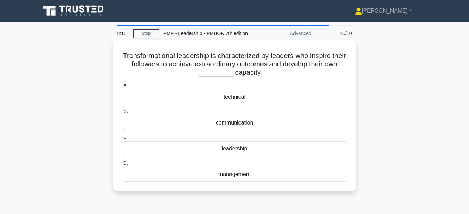
scroll to position [0, 0]
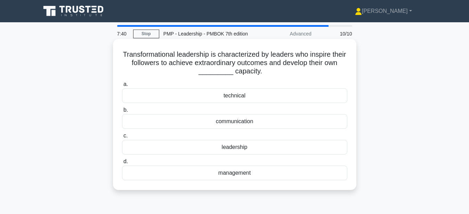
click at [281, 98] on div "technical" at bounding box center [234, 95] width 225 height 15
click at [122, 87] on input "a. technical" at bounding box center [122, 84] width 0 height 5
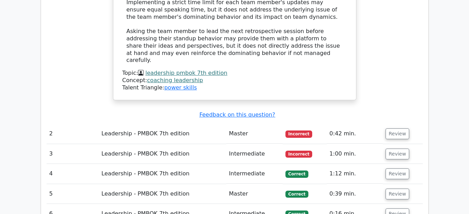
scroll to position [709, 0]
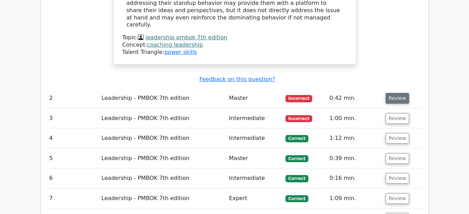
click at [394, 93] on button "Review" at bounding box center [398, 98] width 24 height 11
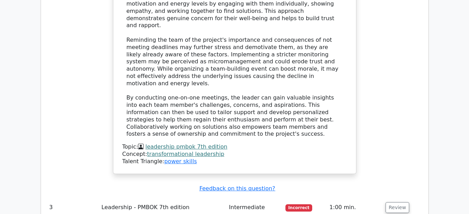
scroll to position [1135, 0]
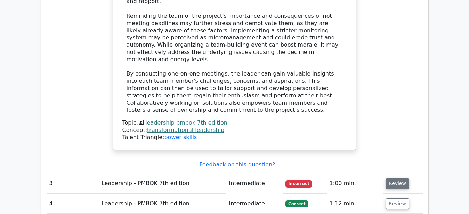
click at [388, 178] on button "Review" at bounding box center [398, 183] width 24 height 11
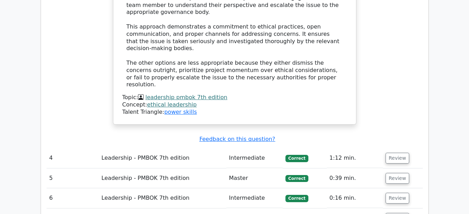
scroll to position [1561, 0]
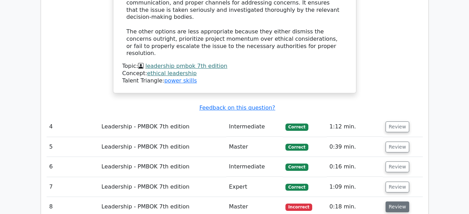
click at [397, 201] on button "Review" at bounding box center [398, 206] width 24 height 11
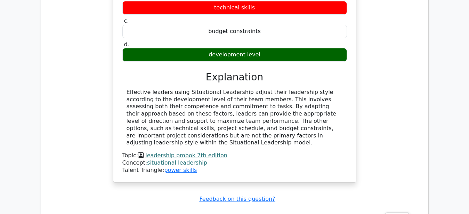
scroll to position [1880, 0]
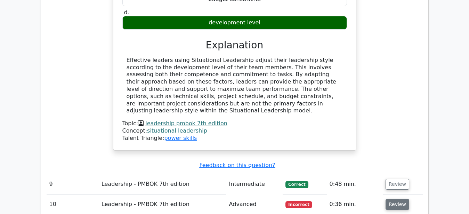
click at [388, 199] on button "Review" at bounding box center [398, 204] width 24 height 11
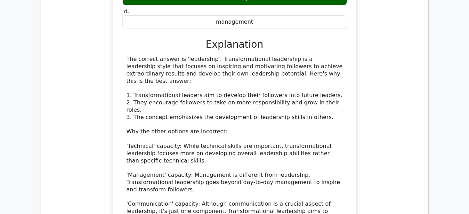
scroll to position [2302, 0]
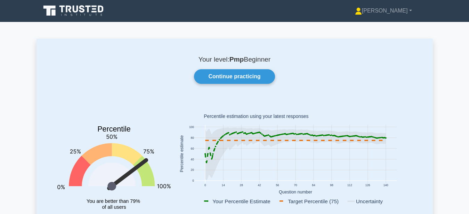
scroll to position [177, 0]
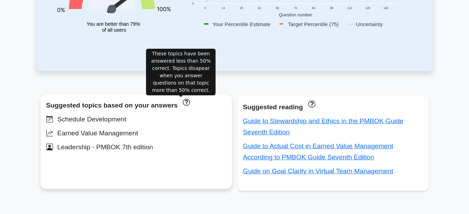
click at [184, 101] on icon "These topics have been answered less than 50% correct. Topics disapear when you…" at bounding box center [186, 102] width 7 height 7
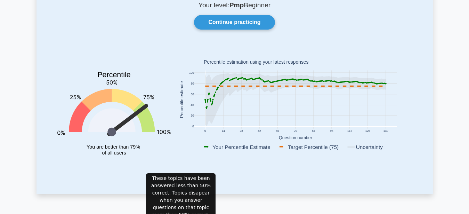
scroll to position [142, 0]
